Goal: Transaction & Acquisition: Purchase product/service

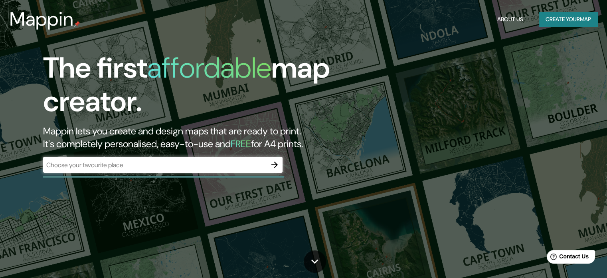
click at [171, 164] on input "text" at bounding box center [155, 164] width 224 height 9
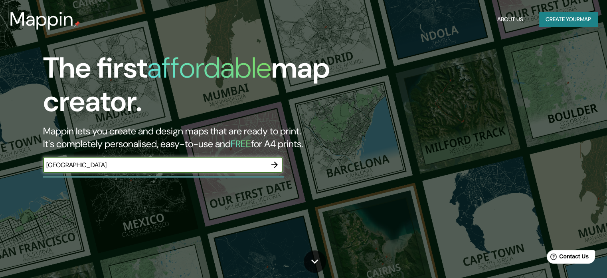
type input "[GEOGRAPHIC_DATA]"
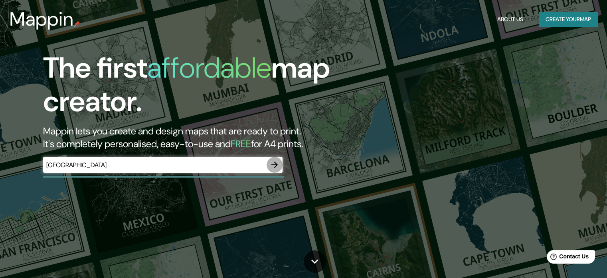
click at [273, 165] on icon "button" at bounding box center [275, 164] width 6 height 6
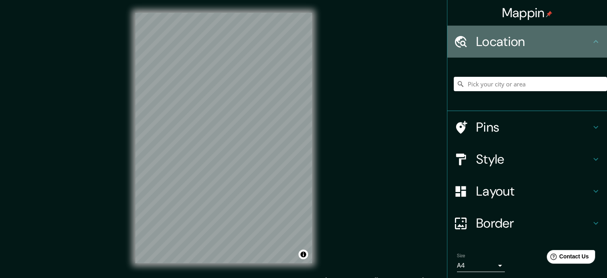
click at [508, 41] on h4 "Location" at bounding box center [533, 42] width 115 height 16
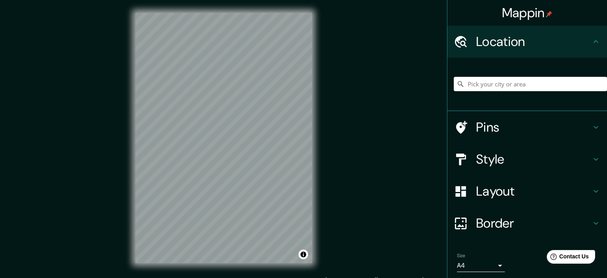
click at [490, 83] on input "Pick your city or area" at bounding box center [530, 84] width 153 height 14
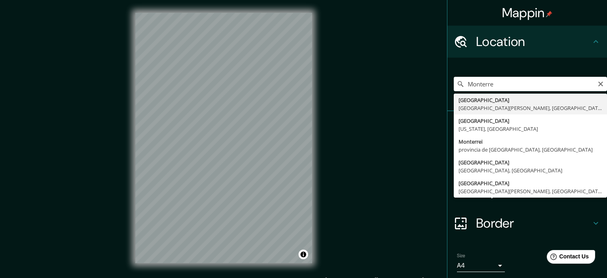
type input "[GEOGRAPHIC_DATA], [GEOGRAPHIC_DATA][PERSON_NAME], [GEOGRAPHIC_DATA]"
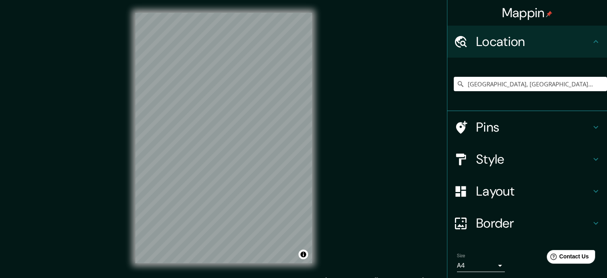
click at [511, 159] on h4 "Style" at bounding box center [533, 159] width 115 height 16
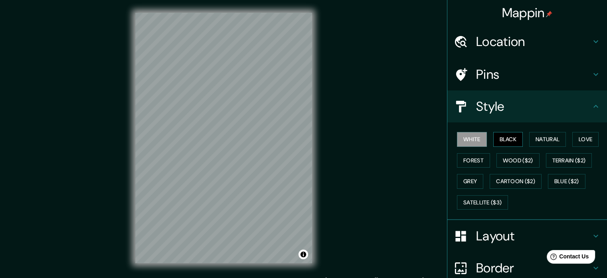
click at [503, 140] on button "Black" at bounding box center [509, 139] width 30 height 15
click at [533, 139] on button "Natural" at bounding box center [547, 139] width 37 height 15
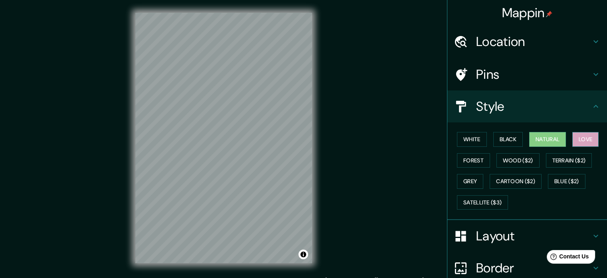
click at [578, 139] on button "Love" at bounding box center [586, 139] width 26 height 15
click at [467, 157] on button "Forest" at bounding box center [473, 160] width 33 height 15
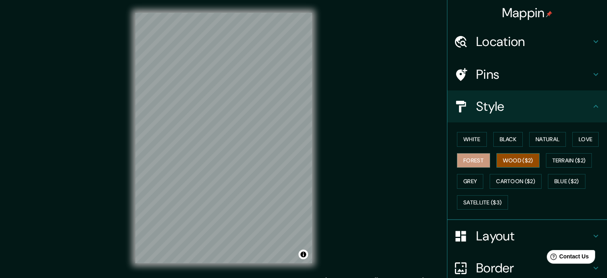
click at [507, 155] on button "Wood ($2)" at bounding box center [518, 160] width 43 height 15
click at [561, 160] on button "Terrain ($2)" at bounding box center [569, 160] width 46 height 15
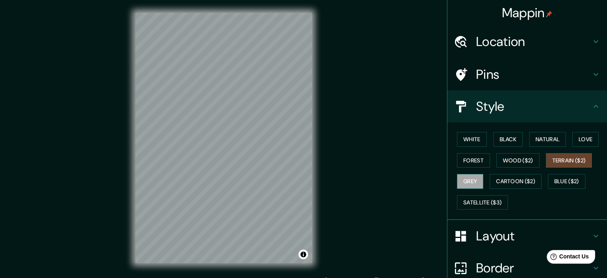
click at [464, 179] on button "Grey" at bounding box center [470, 181] width 26 height 15
click at [464, 136] on button "White" at bounding box center [472, 139] width 30 height 15
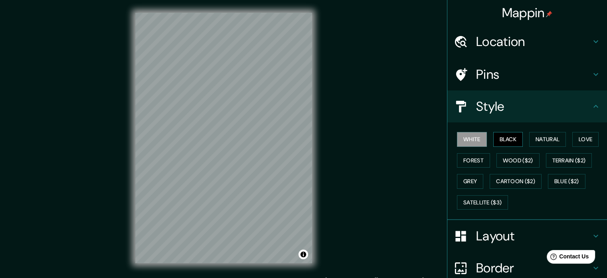
click at [497, 138] on button "Black" at bounding box center [509, 139] width 30 height 15
click at [545, 141] on button "Natural" at bounding box center [547, 139] width 37 height 15
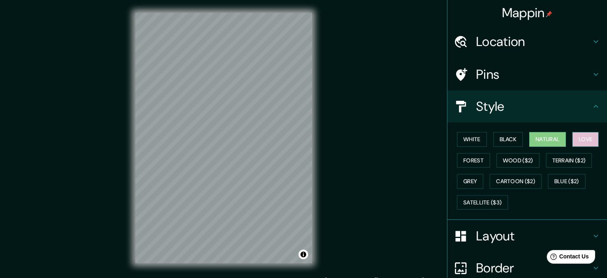
click at [580, 137] on button "Love" at bounding box center [586, 139] width 26 height 15
click at [473, 179] on button "Grey" at bounding box center [470, 181] width 26 height 15
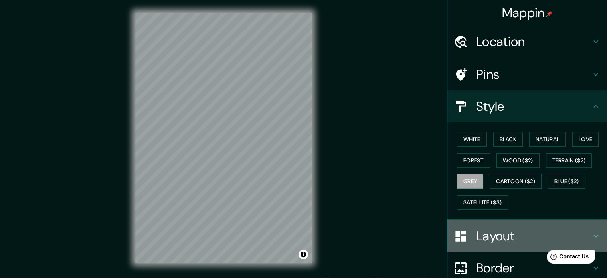
click at [504, 230] on h4 "Layout" at bounding box center [533, 236] width 115 height 16
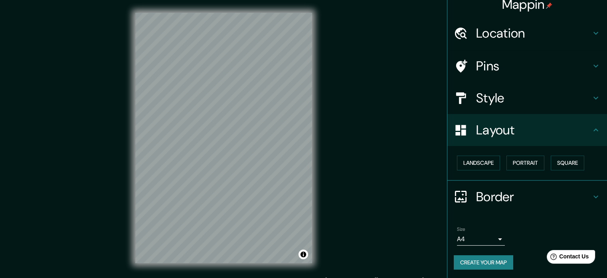
scroll to position [9, 0]
click at [514, 161] on button "Portrait" at bounding box center [526, 162] width 38 height 15
click at [562, 163] on button "Square" at bounding box center [568, 162] width 34 height 15
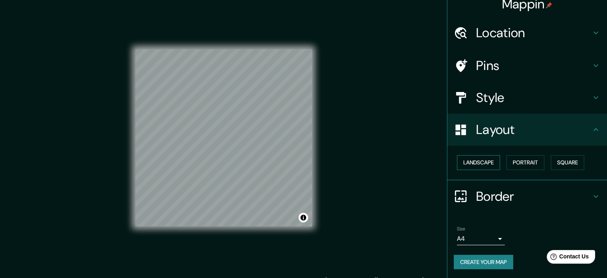
click at [470, 161] on button "Landscape" at bounding box center [478, 162] width 43 height 15
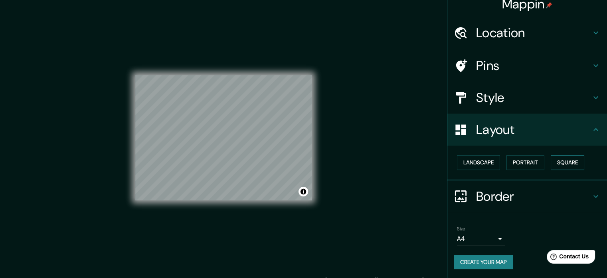
click at [567, 164] on button "Square" at bounding box center [568, 162] width 34 height 15
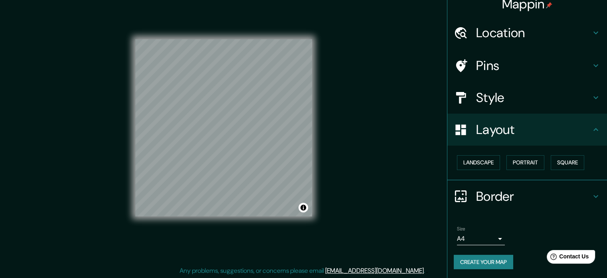
scroll to position [10, 0]
